Goal: Information Seeking & Learning: Learn about a topic

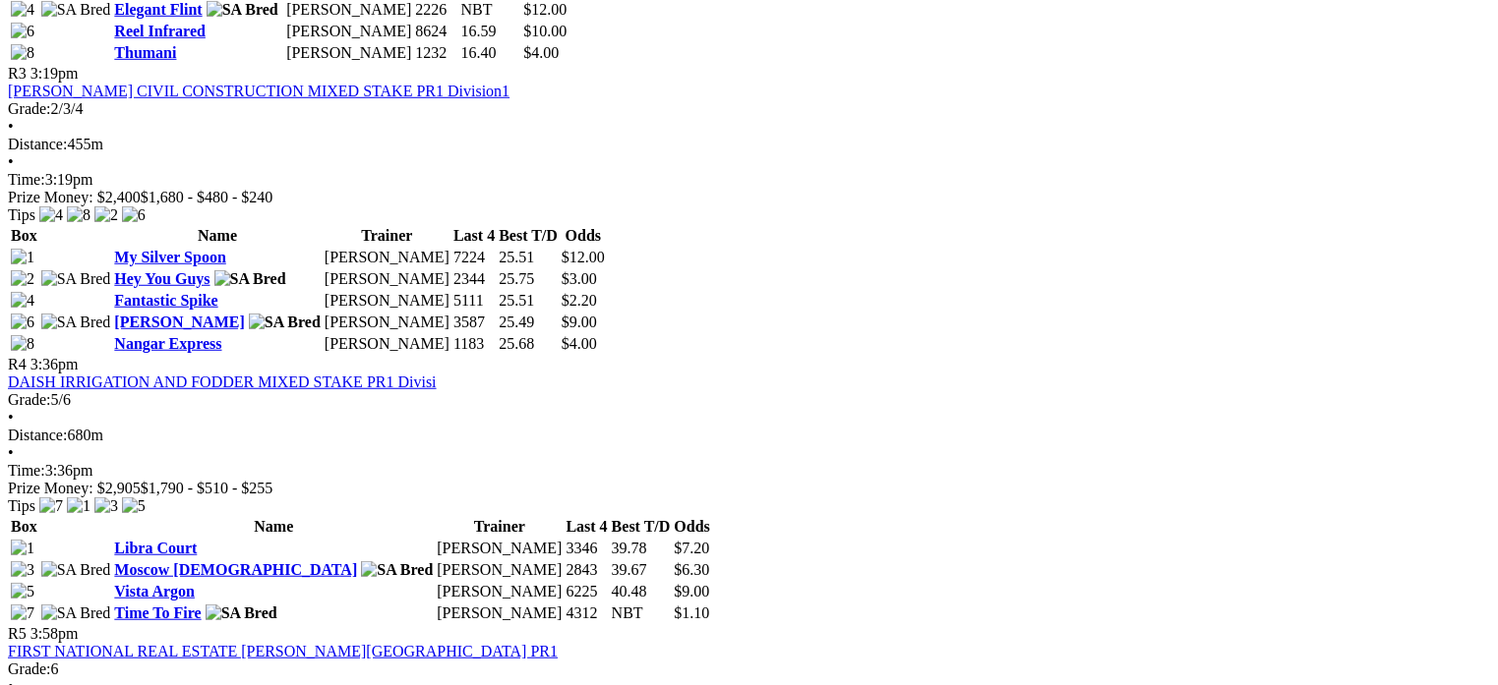
scroll to position [1513, 0]
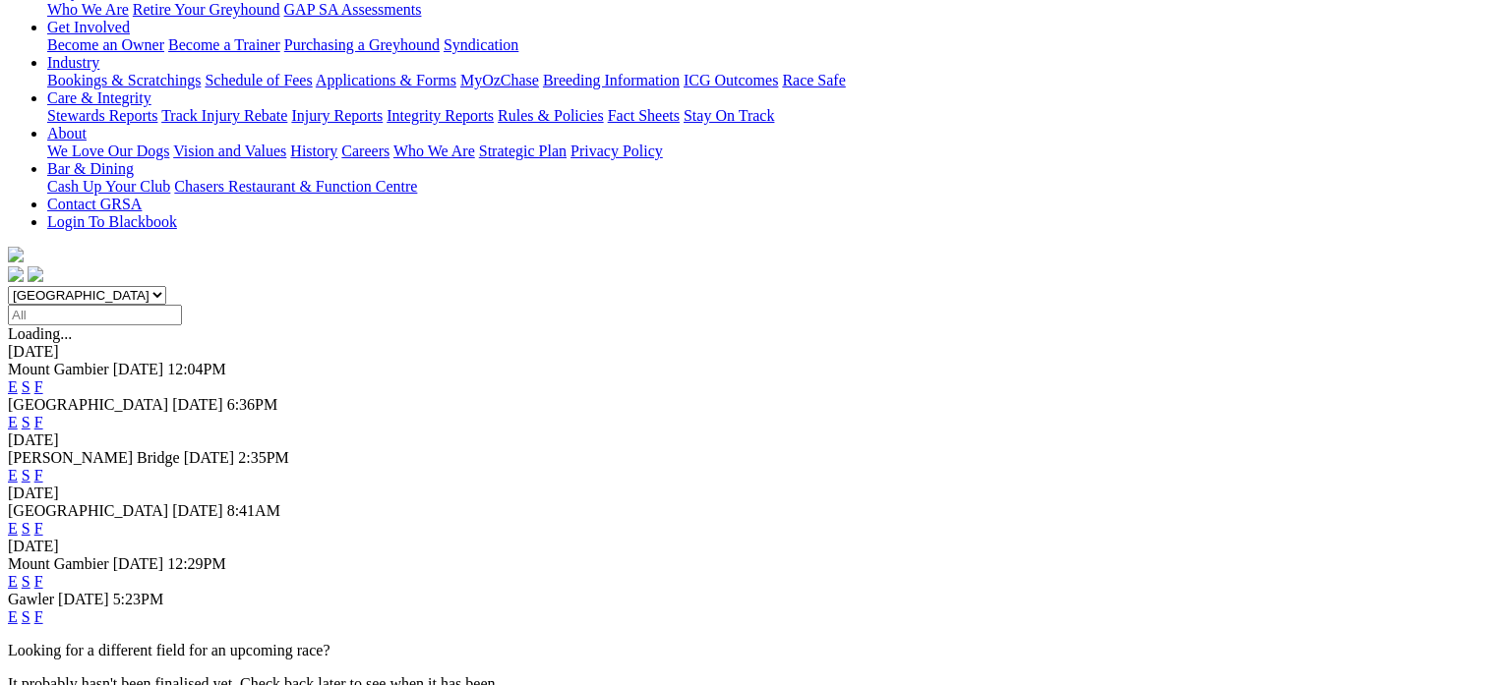
scroll to position [362, 0]
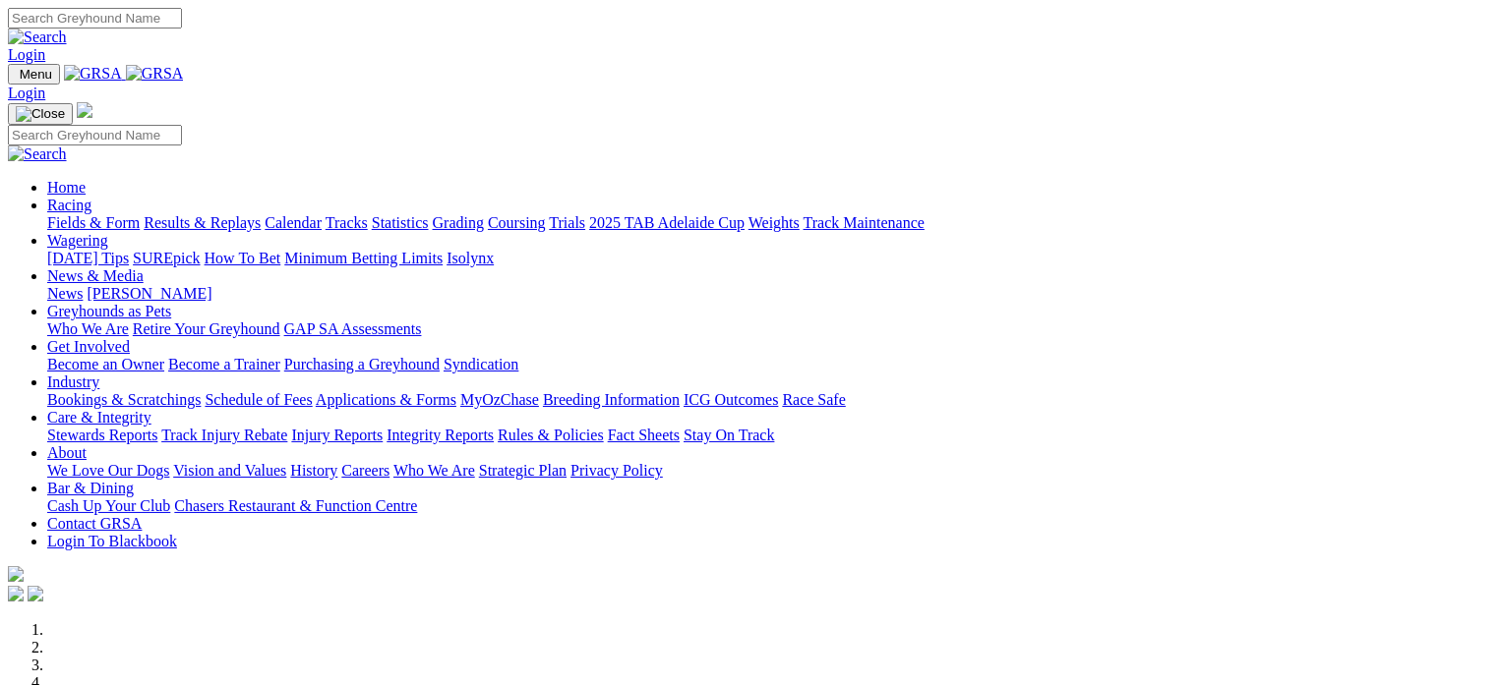
drag, startPoint x: 0, startPoint y: 0, endPoint x: 351, endPoint y: 80, distance: 360.0
click at [91, 197] on link "Racing" at bounding box center [69, 205] width 44 height 17
click at [81, 214] on link "Fields & Form" at bounding box center [93, 222] width 92 height 17
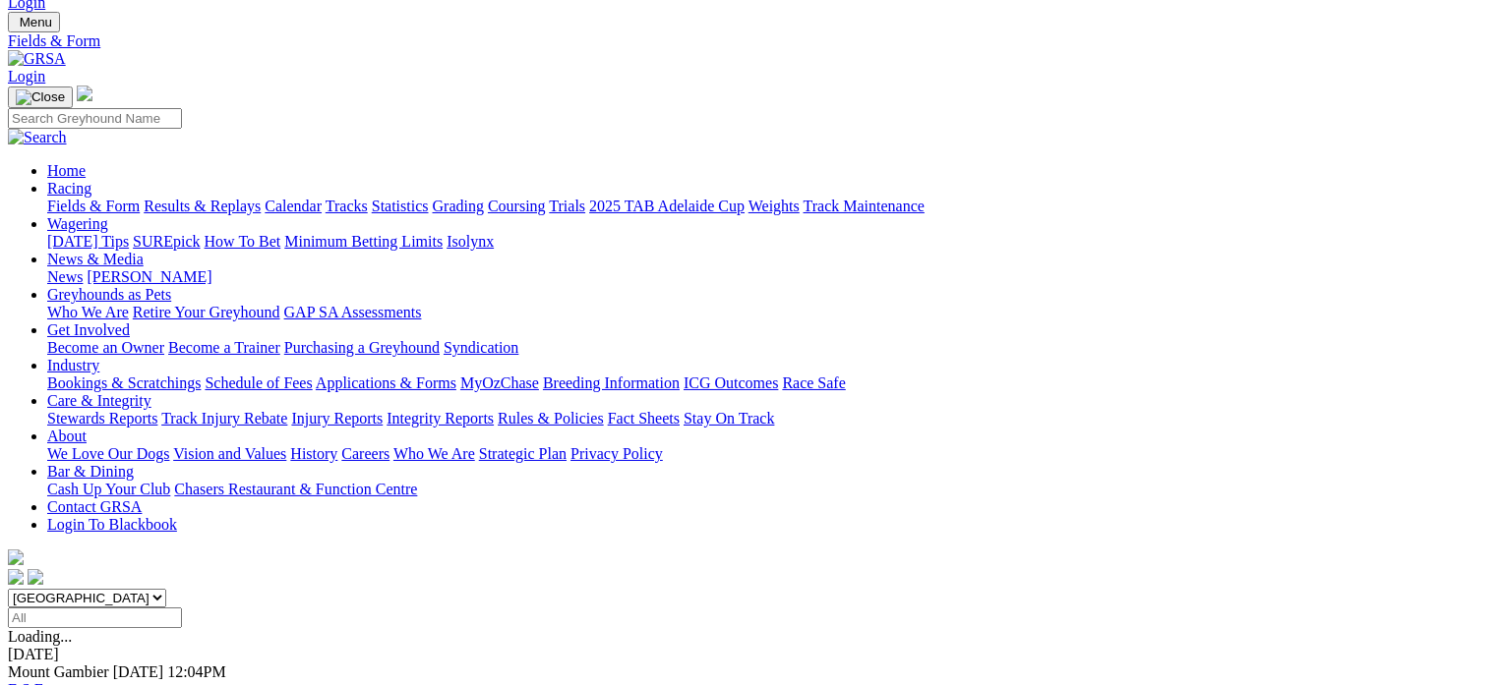
scroll to position [46, 0]
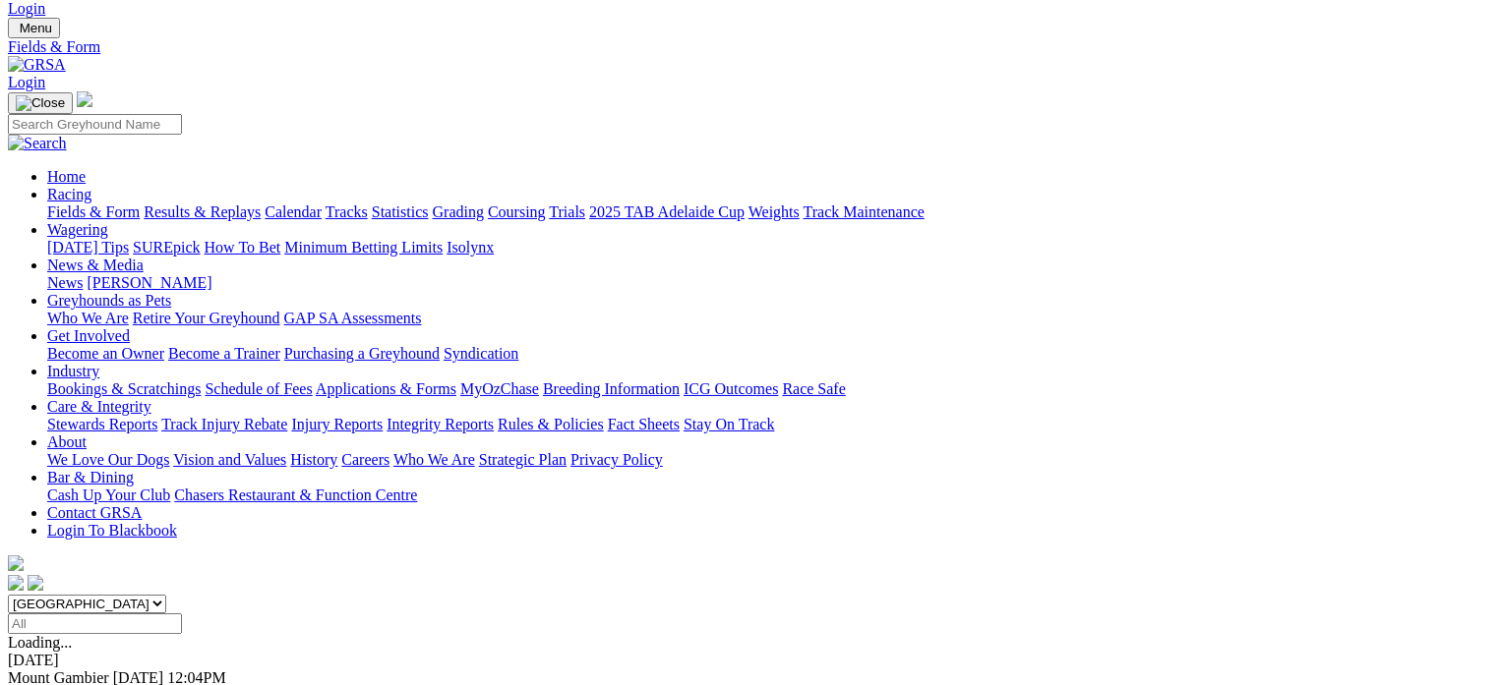
click at [429, 204] on link "Statistics" at bounding box center [400, 212] width 57 height 17
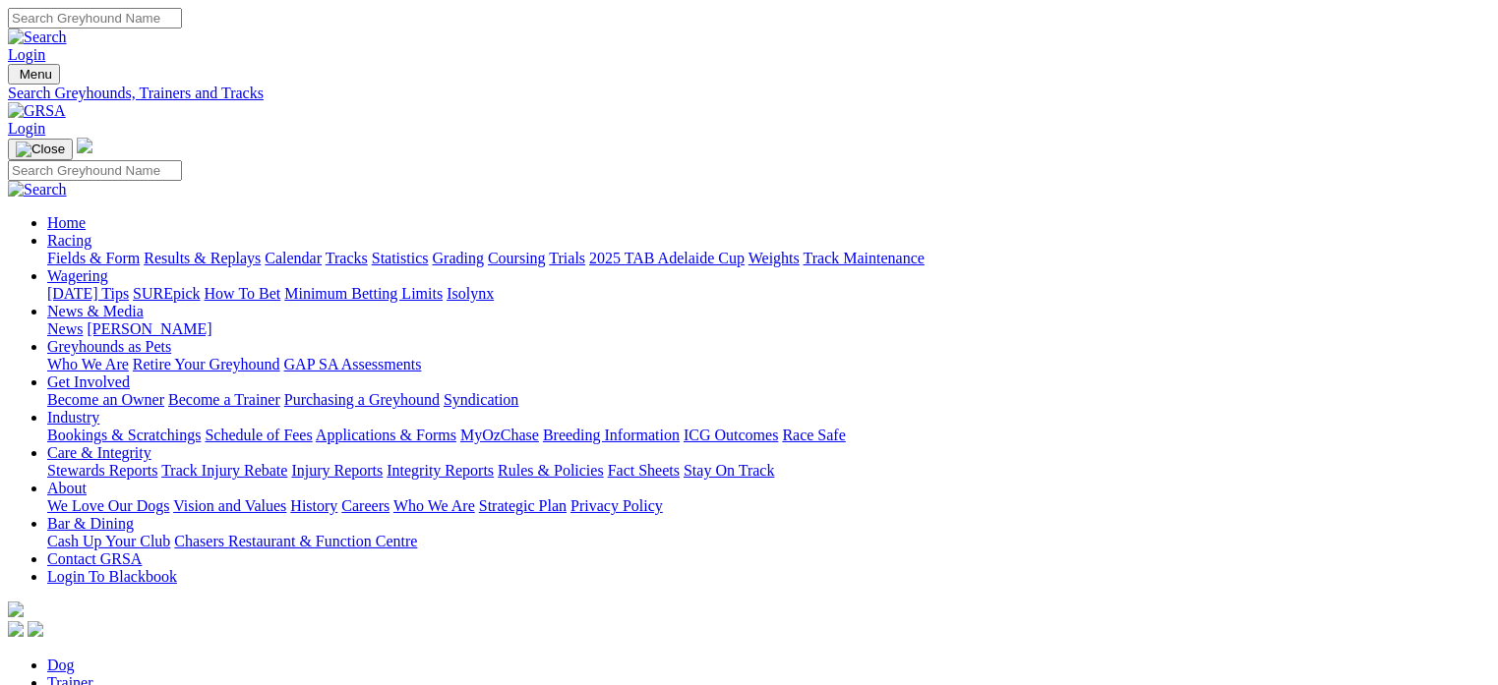
type input "frenzy attack"
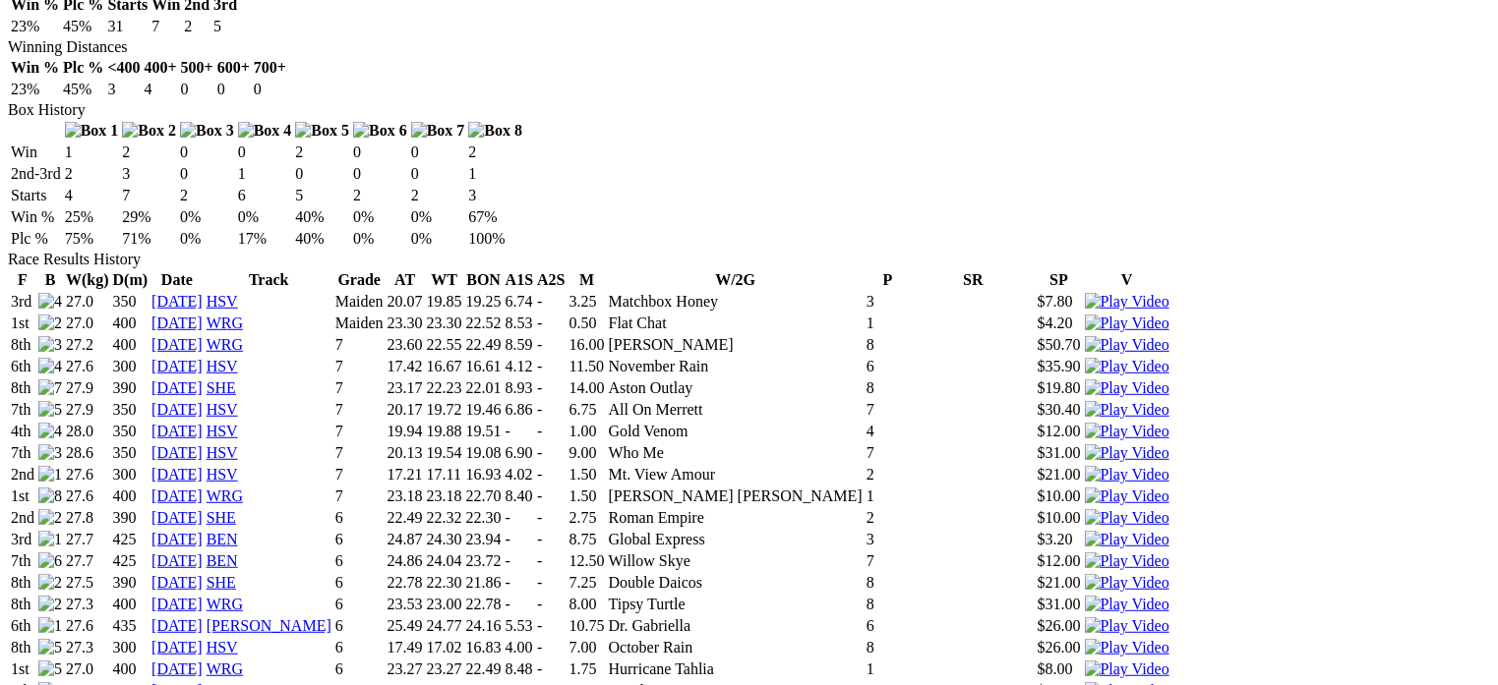
scroll to position [1202, 0]
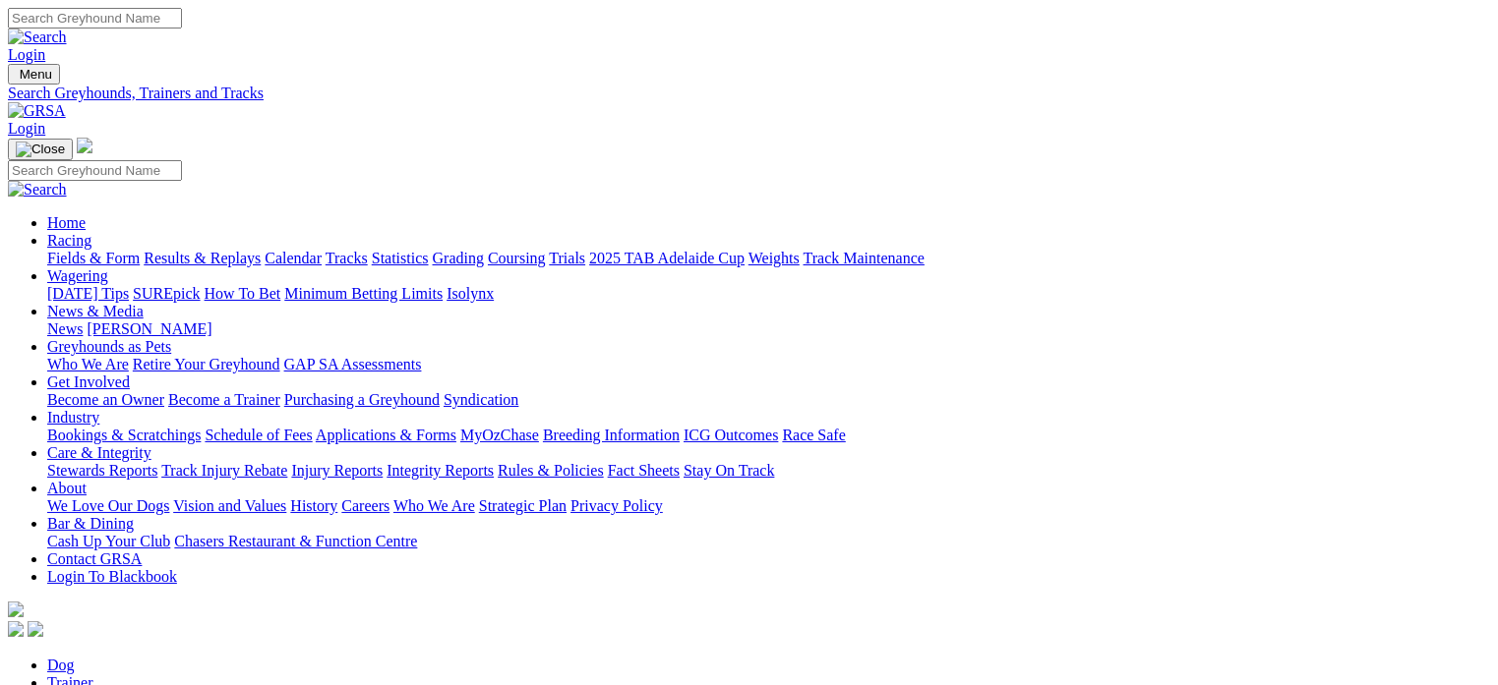
drag, startPoint x: 216, startPoint y: 336, endPoint x: 132, endPoint y: 345, distance: 85.0
type input "kicker dusty"
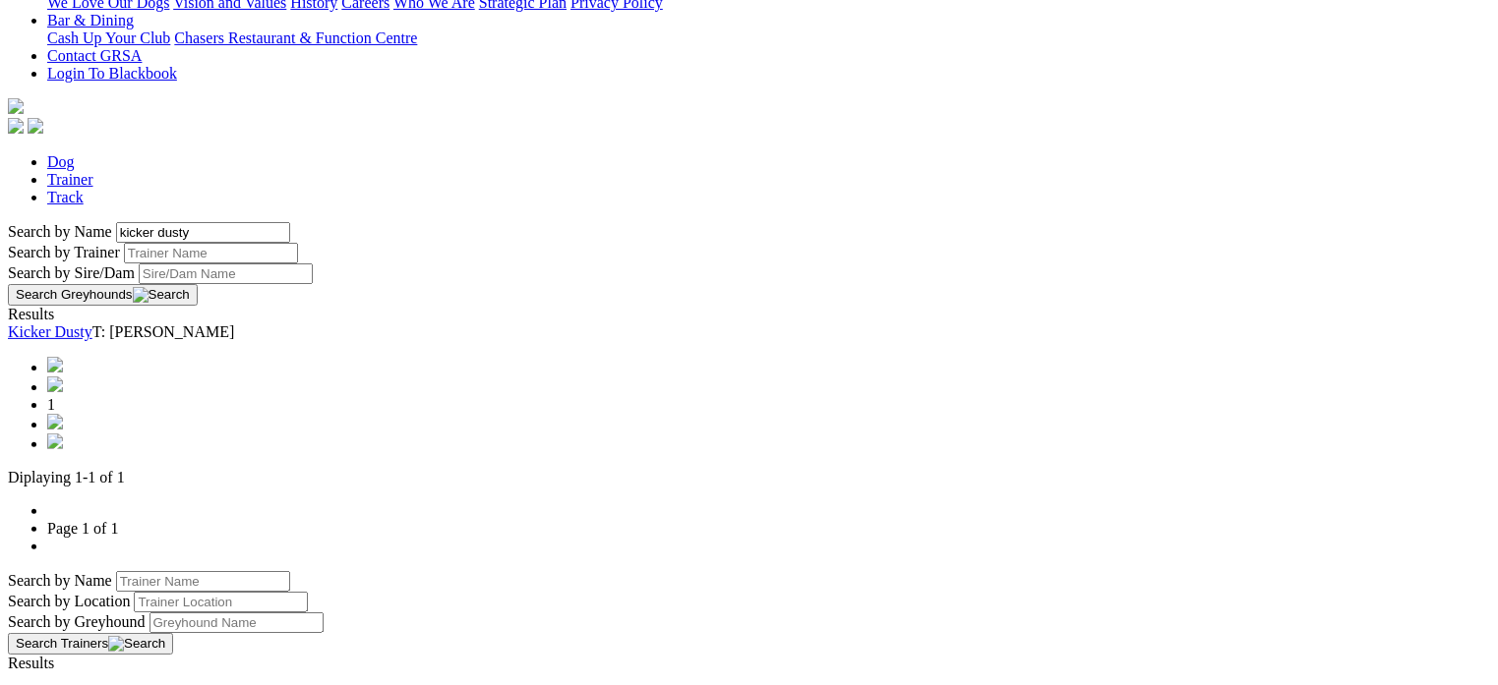
scroll to position [480, 0]
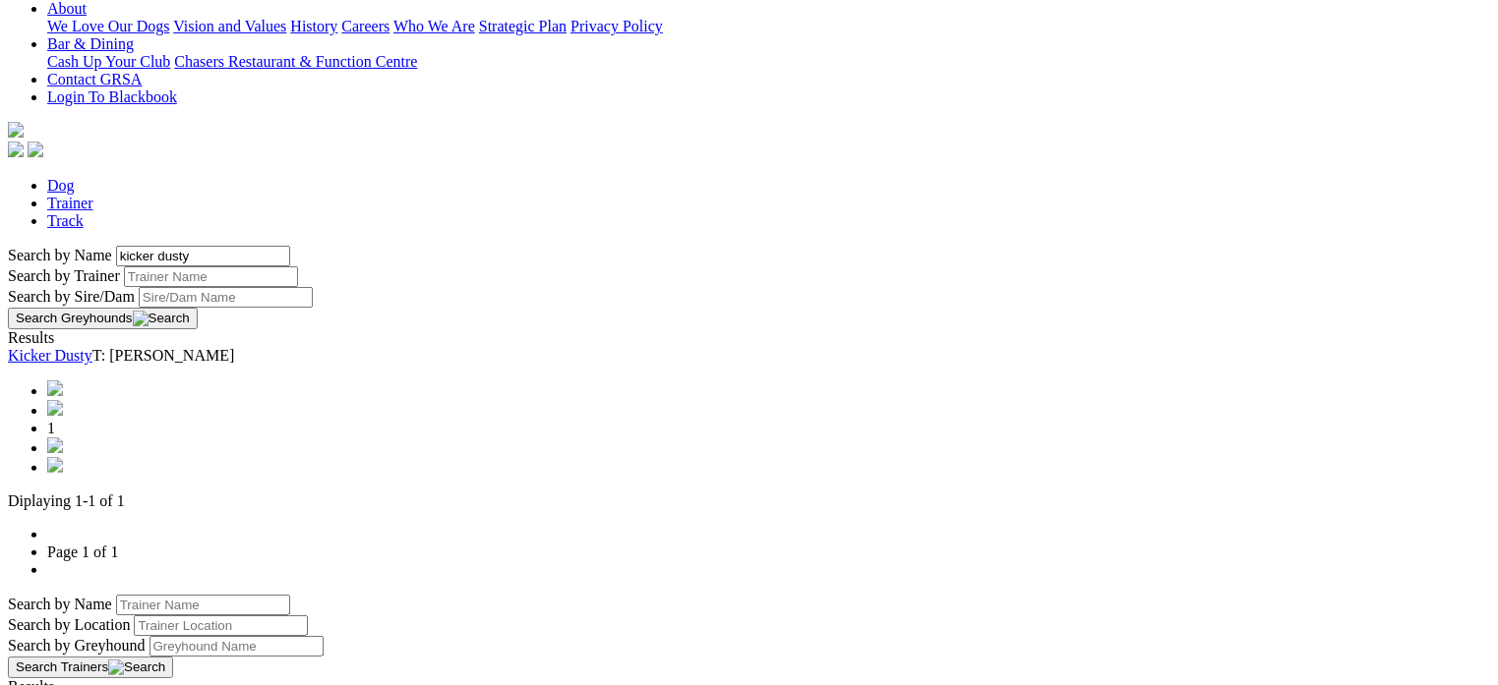
click at [92, 347] on link "Kicker Dusty" at bounding box center [50, 355] width 85 height 17
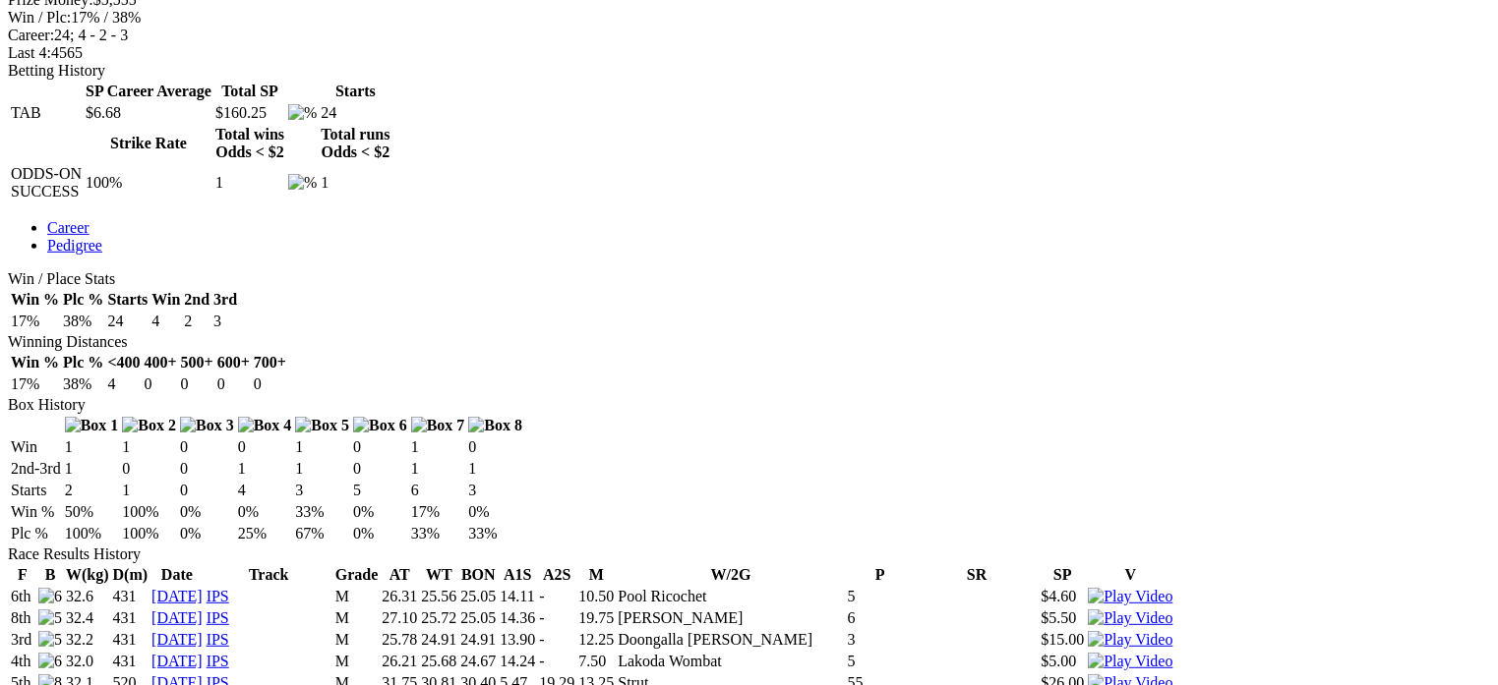
scroll to position [885, 0]
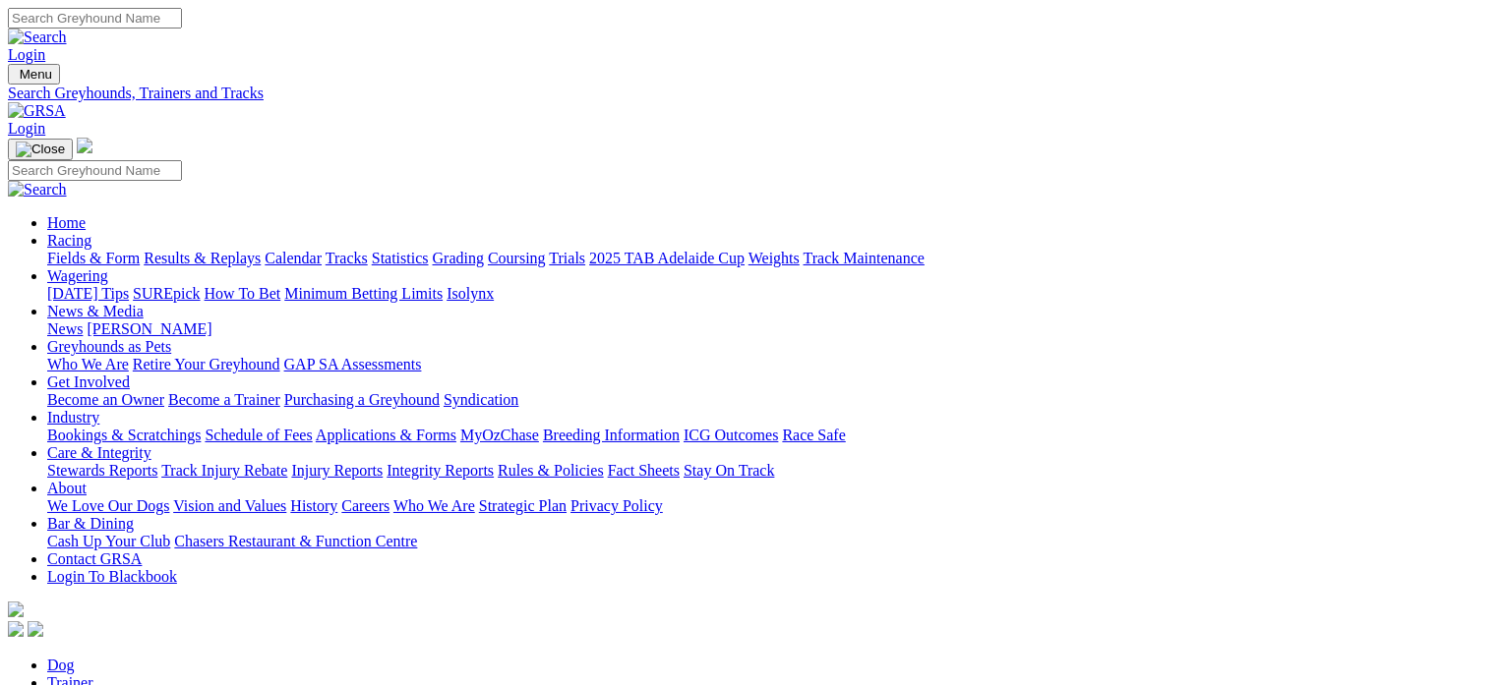
drag, startPoint x: 215, startPoint y: 342, endPoint x: 114, endPoint y: 344, distance: 101.3
type input "cabinteely"
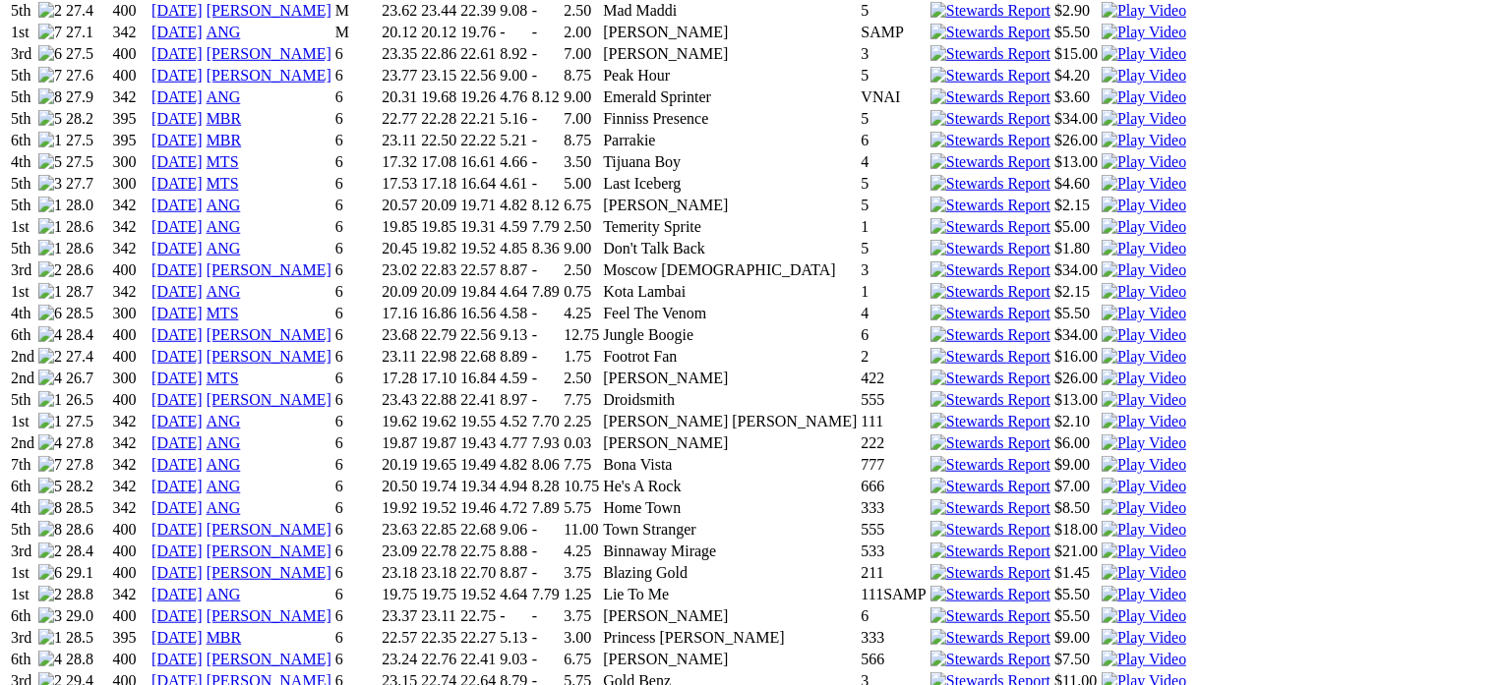
scroll to position [1436, 0]
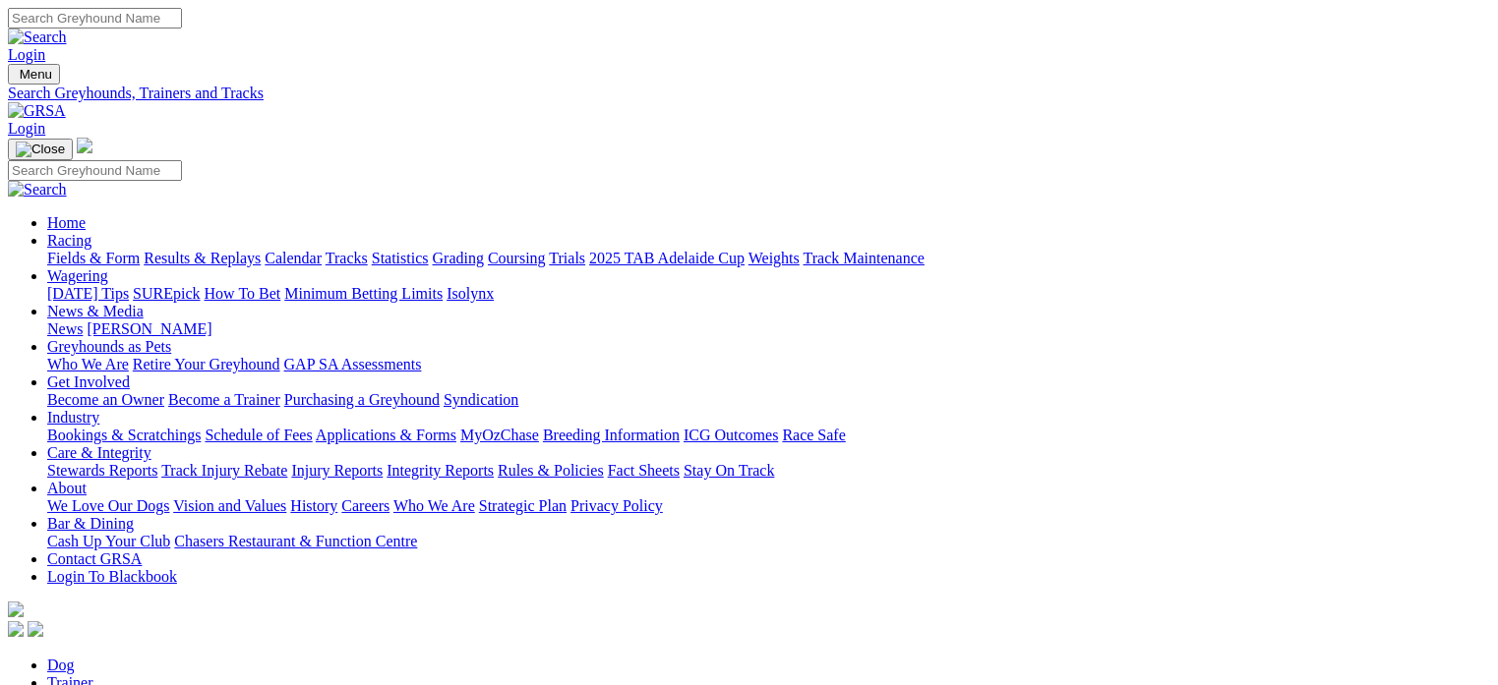
drag, startPoint x: 203, startPoint y: 341, endPoint x: 119, endPoint y: 344, distance: 83.6
type input "[PERSON_NAME]"
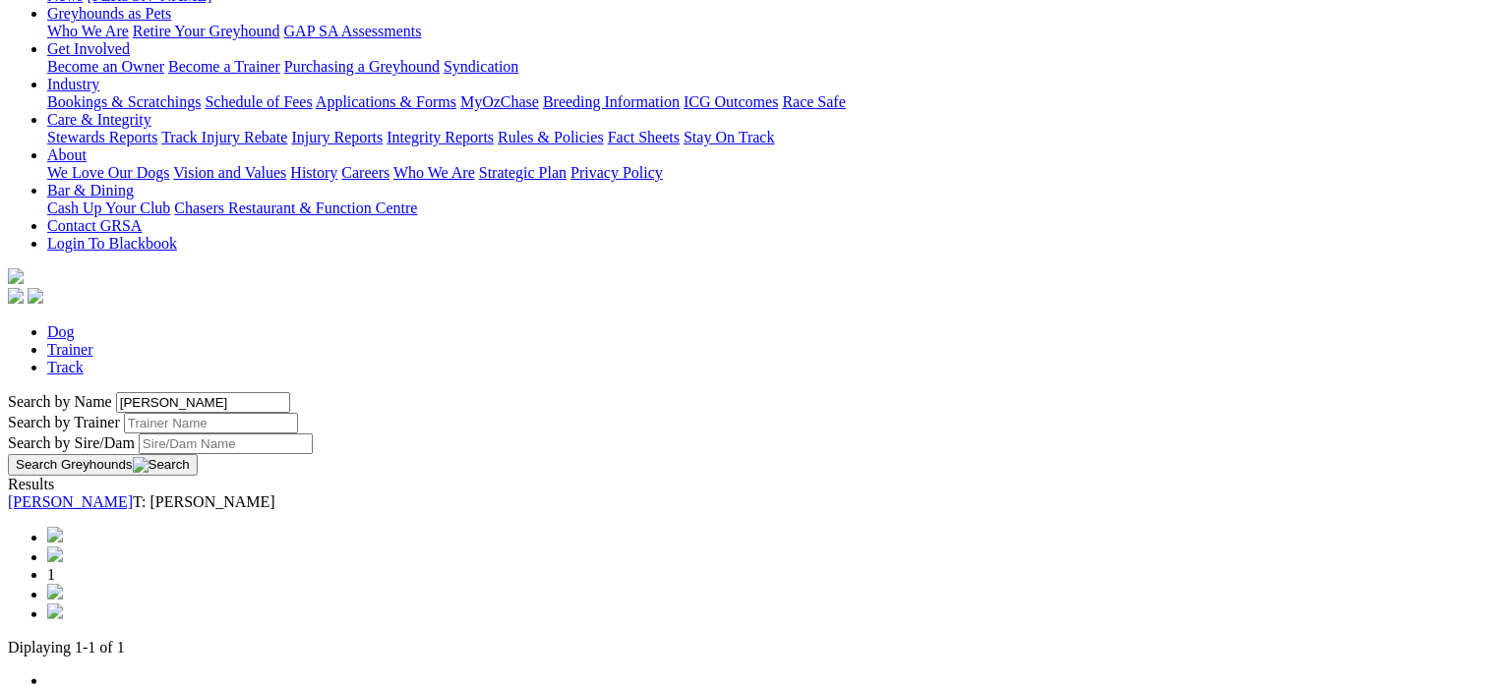
scroll to position [346, 0]
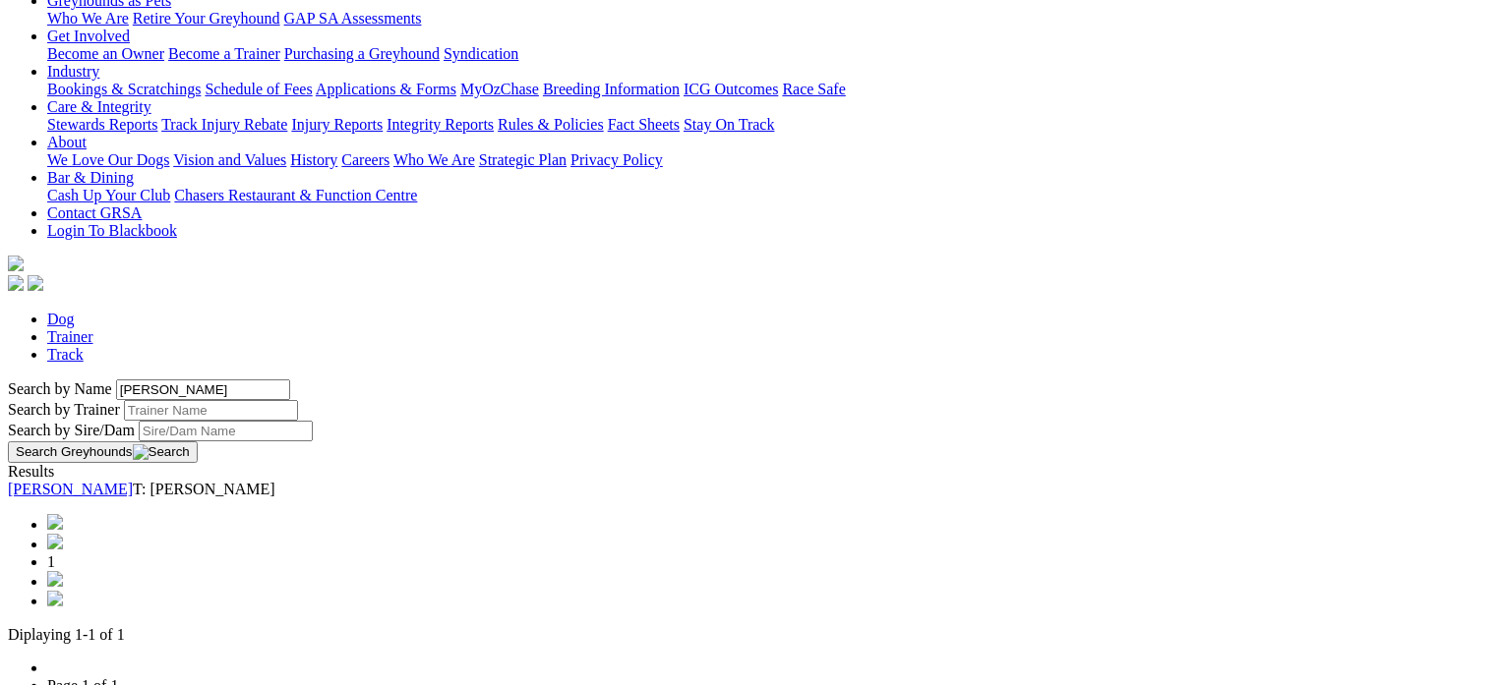
click at [133, 481] on link "[PERSON_NAME]" at bounding box center [70, 489] width 125 height 17
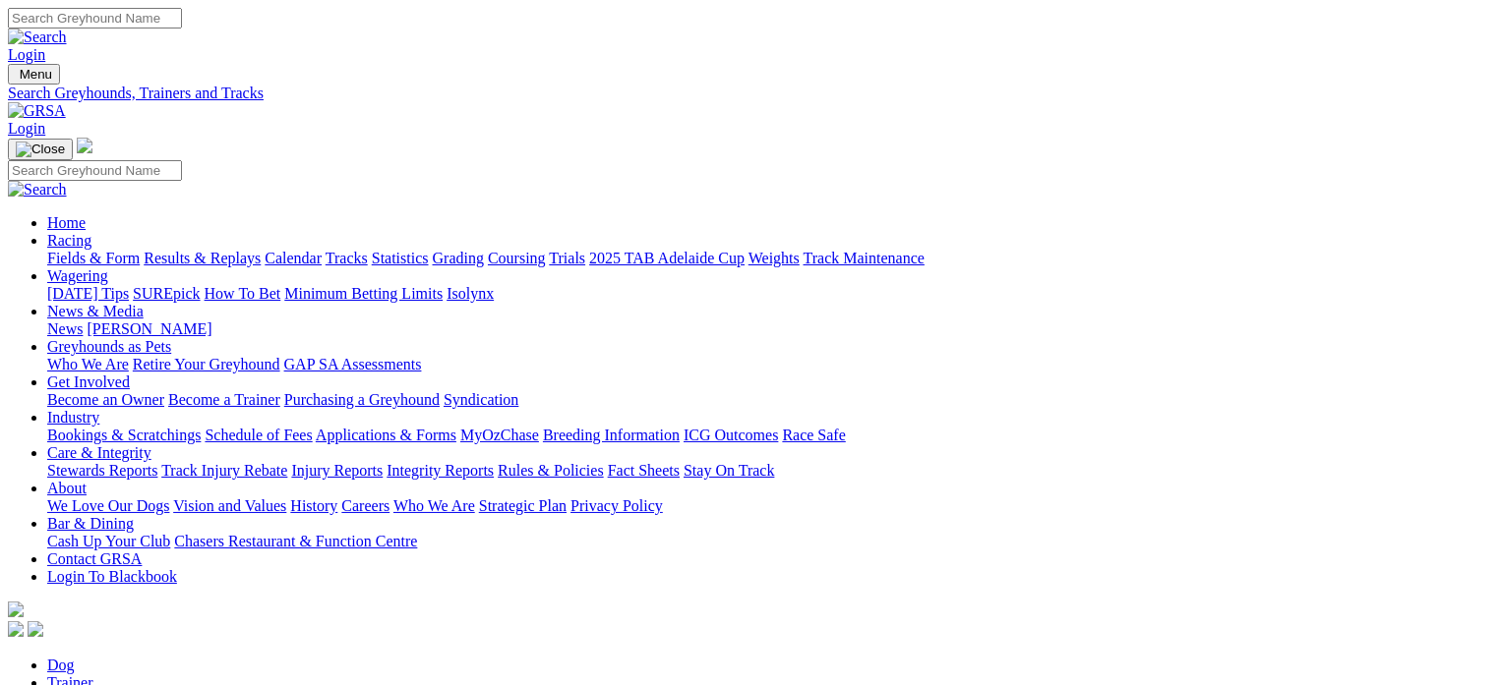
drag, startPoint x: 219, startPoint y: 348, endPoint x: 118, endPoint y: 348, distance: 101.3
type input "paw eva"
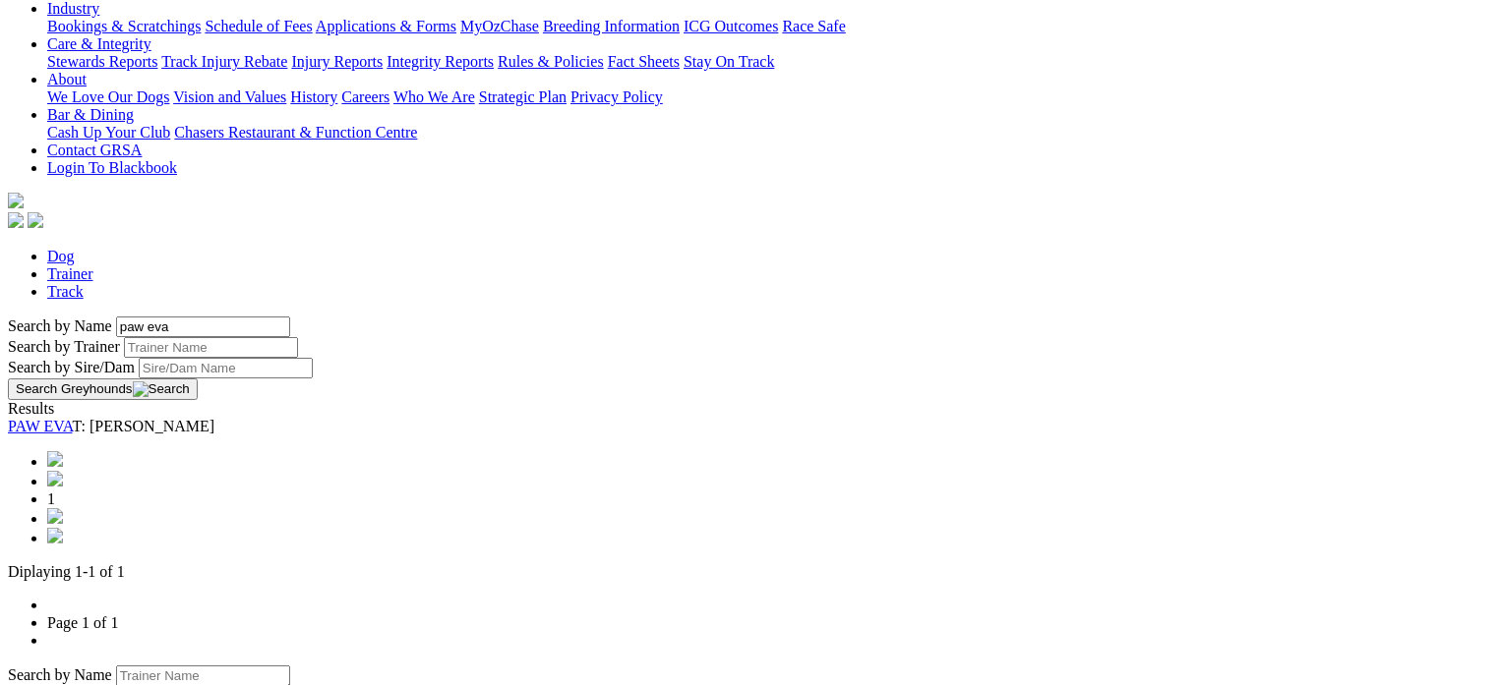
scroll to position [378, 0]
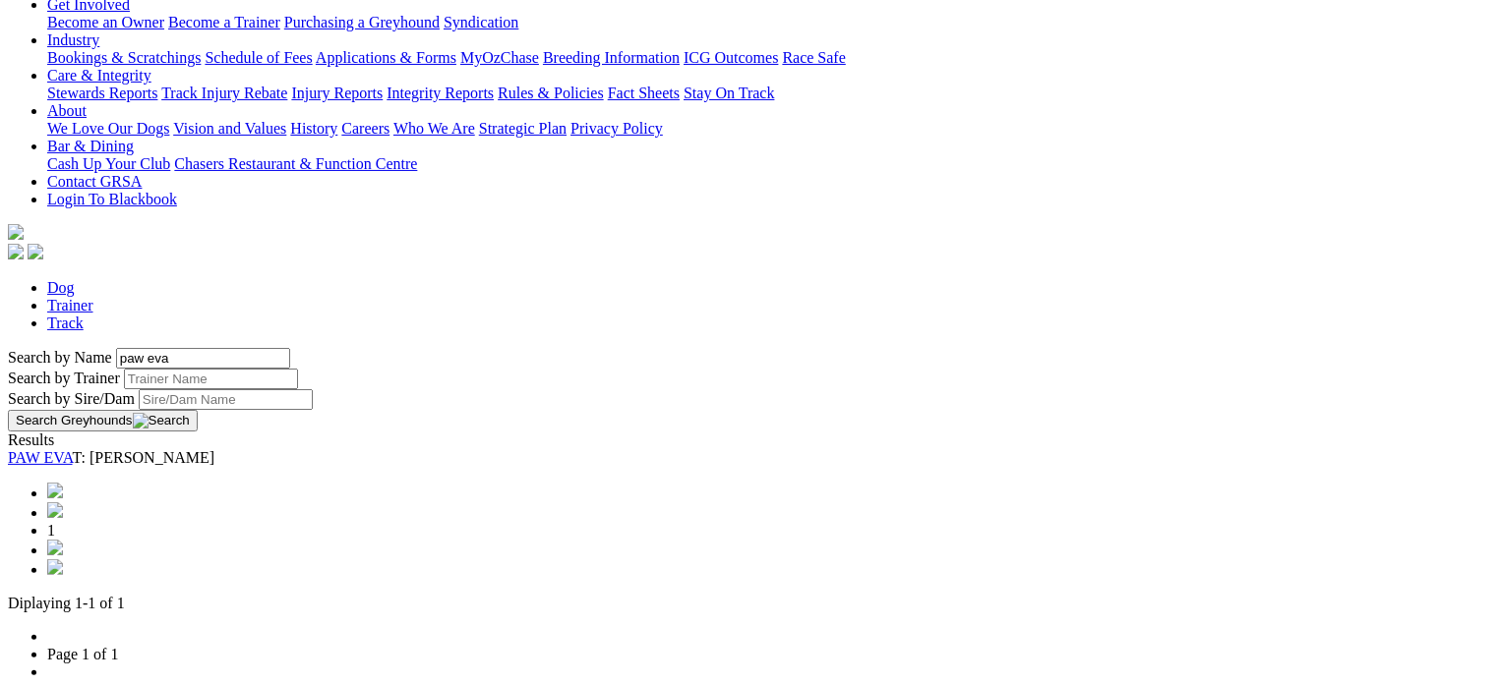
click at [73, 449] on link "PAW EVA" at bounding box center [40, 457] width 65 height 17
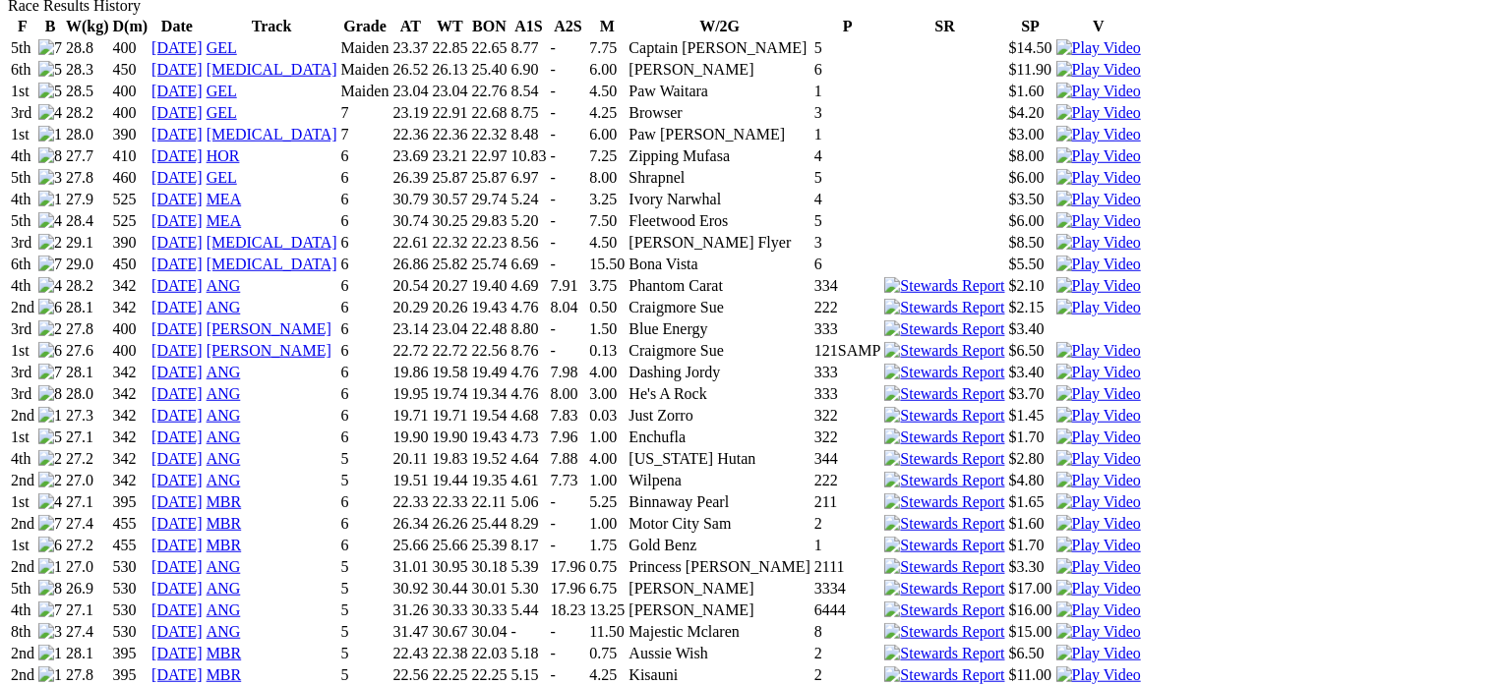
scroll to position [1397, 0]
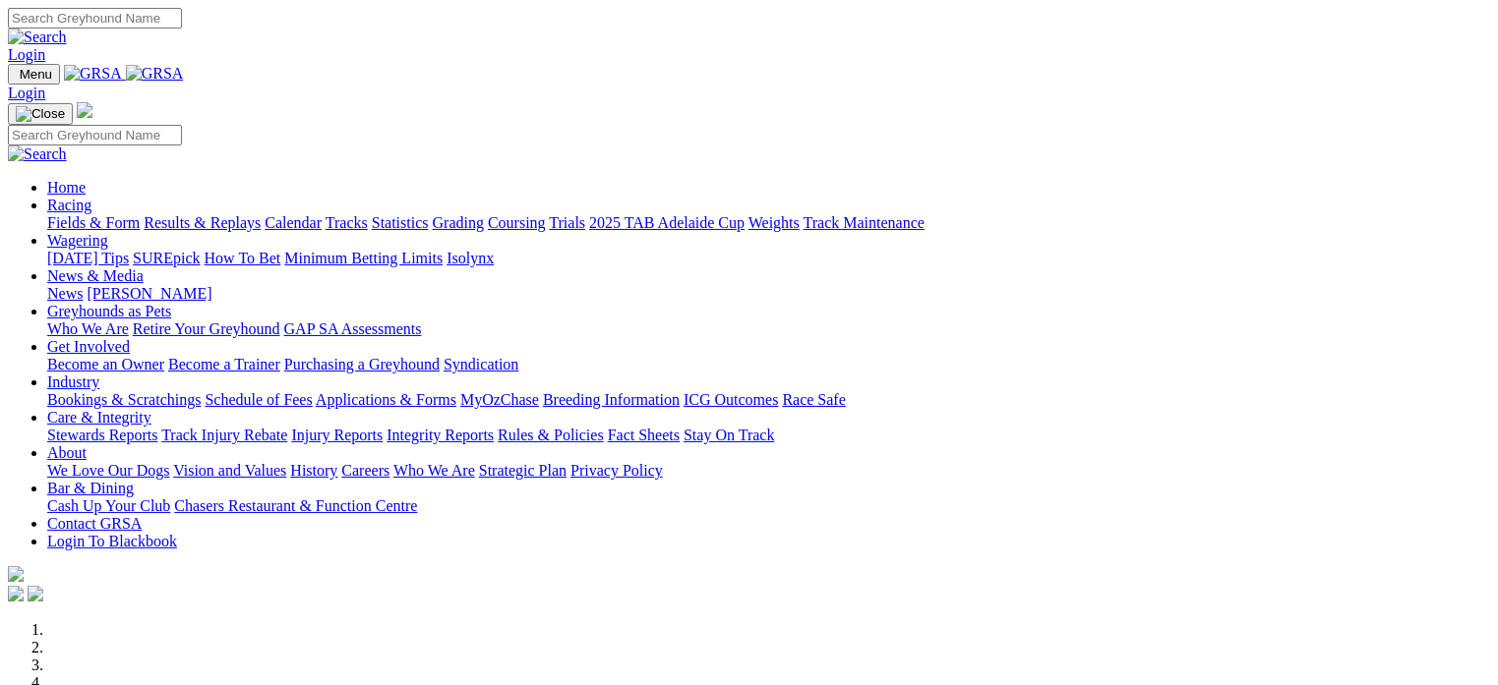
click at [91, 197] on link "Racing" at bounding box center [69, 205] width 44 height 17
click at [73, 214] on link "Fields & Form" at bounding box center [93, 222] width 92 height 17
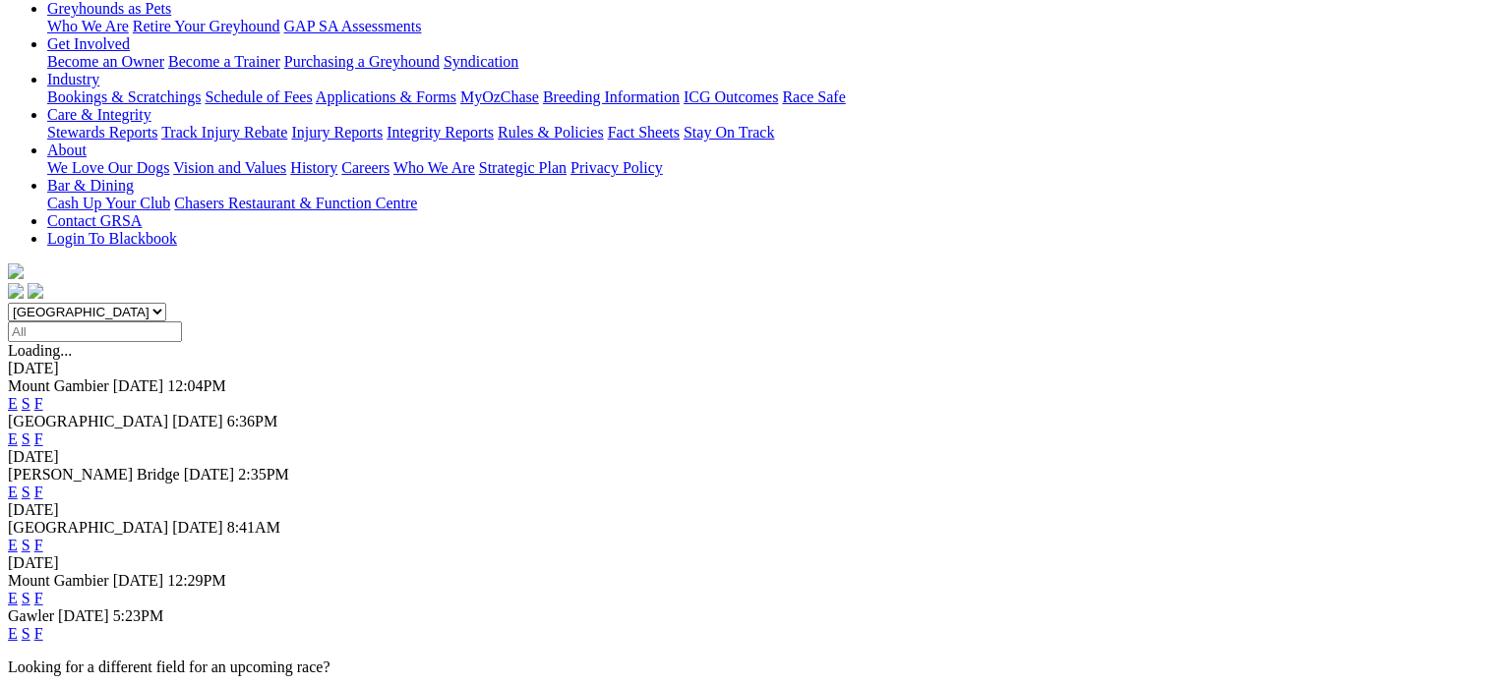
scroll to position [337, 0]
click at [43, 485] on link "F" at bounding box center [38, 493] width 9 height 17
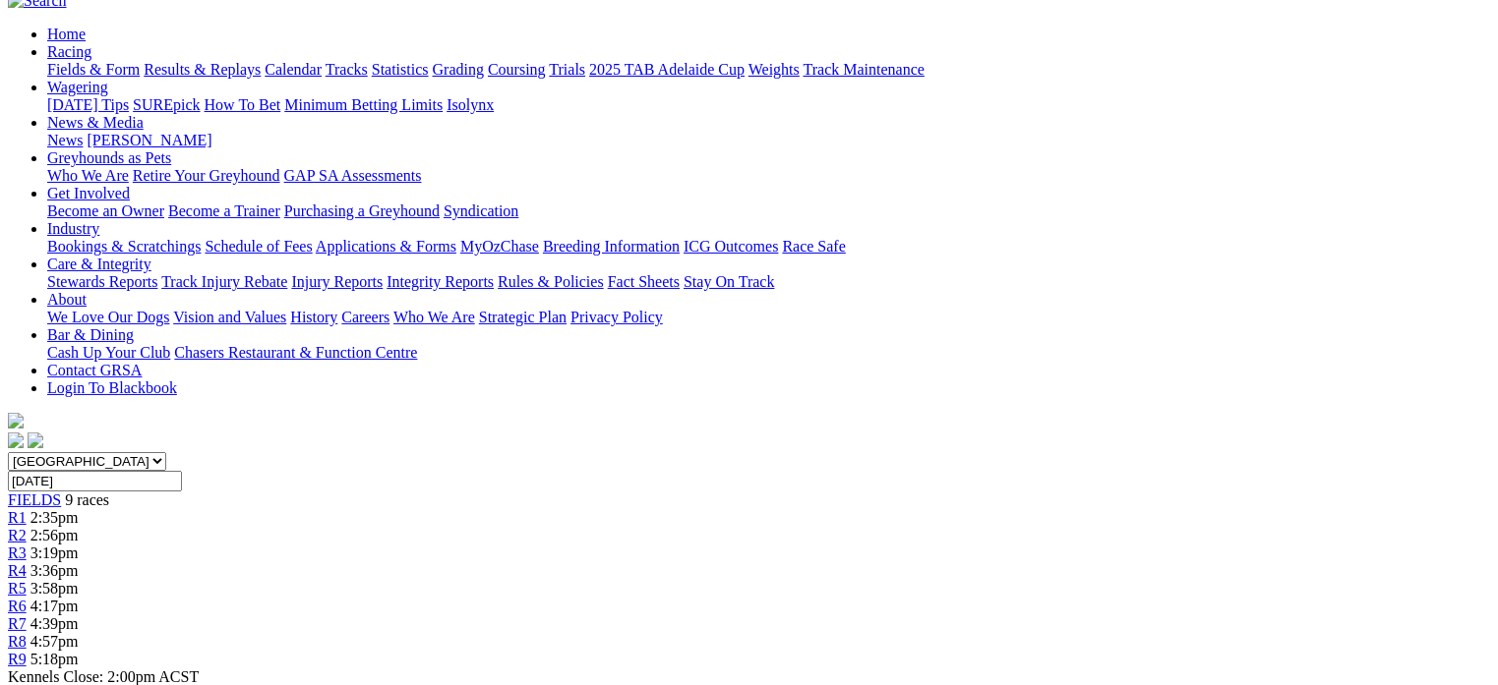
scroll to position [325, 0]
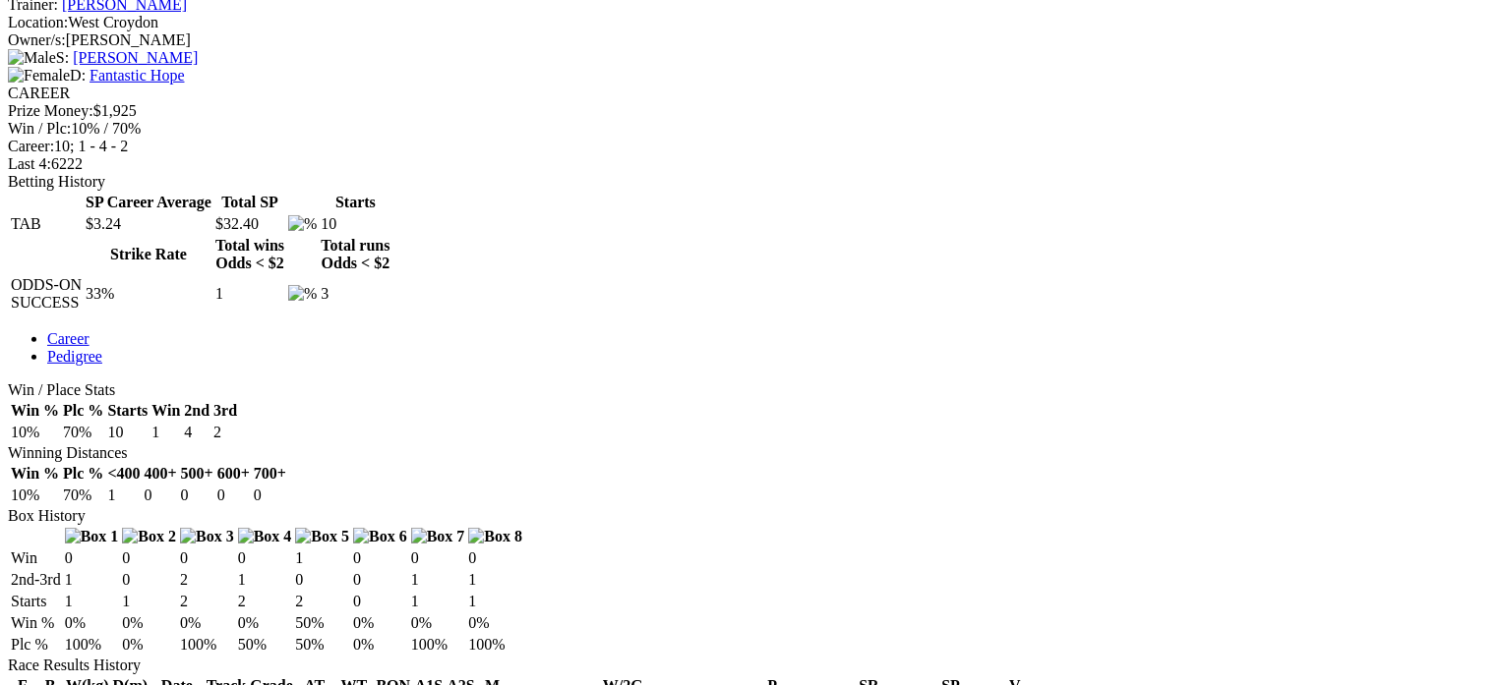
scroll to position [779, 0]
